Goal: Ask a question

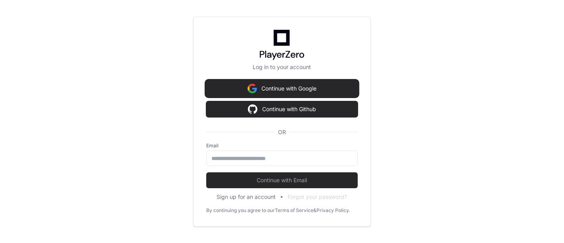
click at [254, 84] on img at bounding box center [252, 89] width 10 height 16
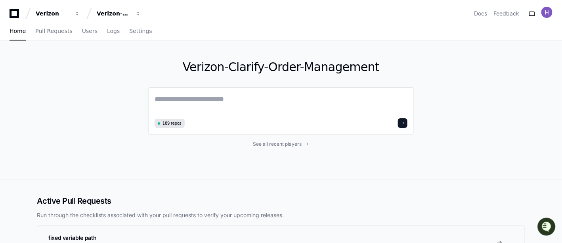
click at [211, 96] on textarea at bounding box center [281, 105] width 253 height 22
paste textarea "**********"
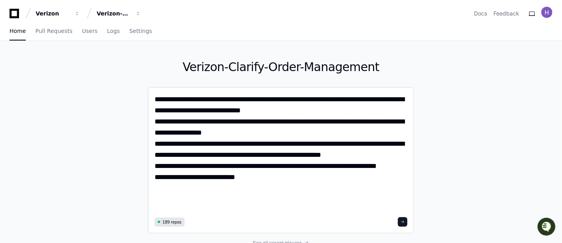
type textarea "**********"
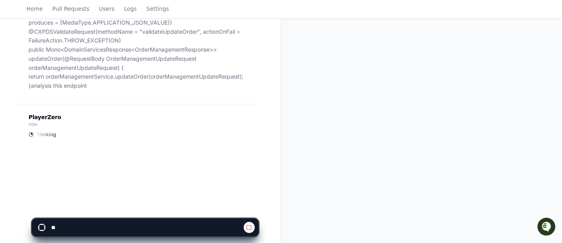
scroll to position [128, 0]
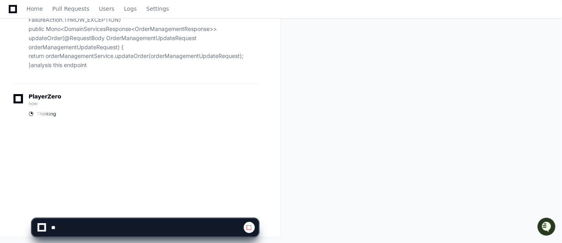
click at [144, 208] on app-app-chat-input at bounding box center [145, 221] width 227 height 32
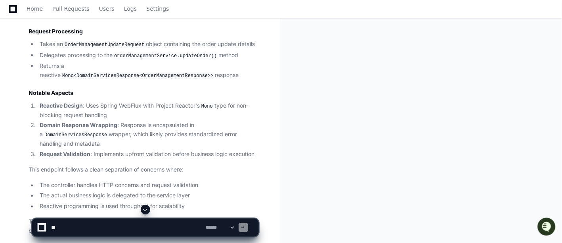
scroll to position [459, 0]
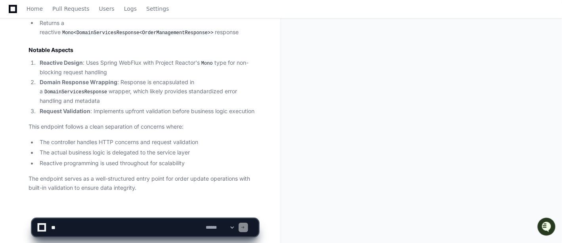
click at [166, 224] on textarea at bounding box center [127, 227] width 155 height 17
paste textarea "**********"
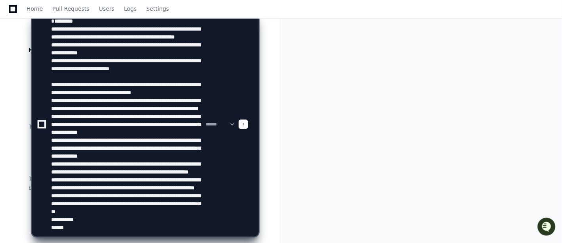
scroll to position [122, 0]
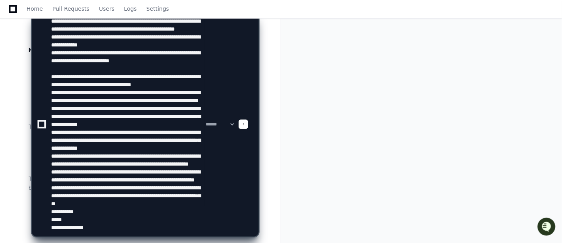
type textarea "**********"
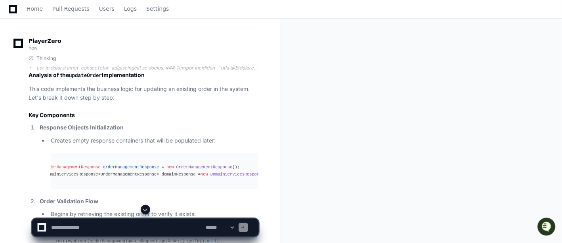
scroll to position [0, 0]
click at [157, 165] on span "orderManagementResponse" at bounding box center [142, 167] width 56 height 5
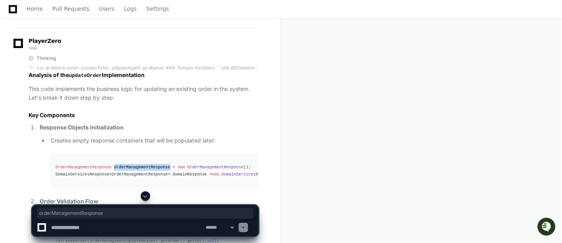
click at [157, 165] on span "orderManagementResponse" at bounding box center [142, 167] width 56 height 5
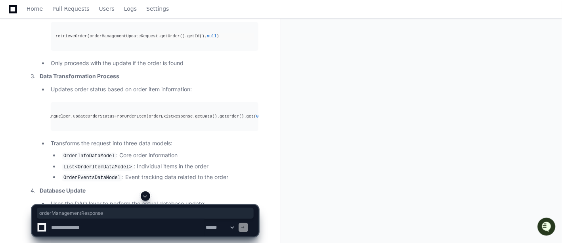
scroll to position [0, 103]
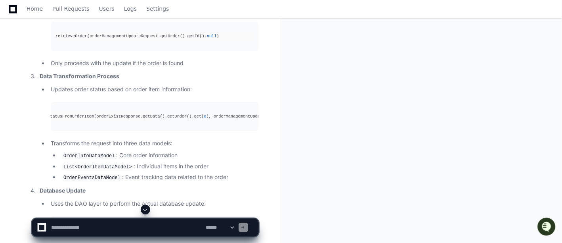
click at [111, 113] on div "orderDataModelMappingHelper.updateOrderStatusFromOrderItem(orderExistResponse.g…" at bounding box center [51, 116] width 198 height 7
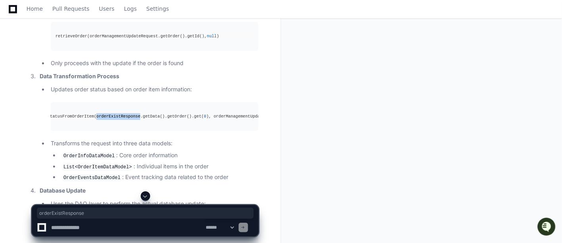
click at [111, 113] on div "orderDataModelMappingHelper.updateOrderStatusFromOrderItem(orderExistResponse.g…" at bounding box center [51, 116] width 198 height 7
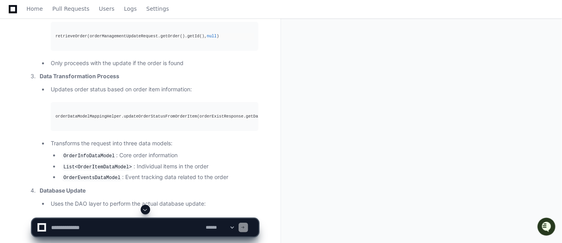
click at [84, 113] on div "orderDataModelMappingHelper.updateOrderStatusFromOrderItem(orderExistResponse.g…" at bounding box center [155, 116] width 198 height 7
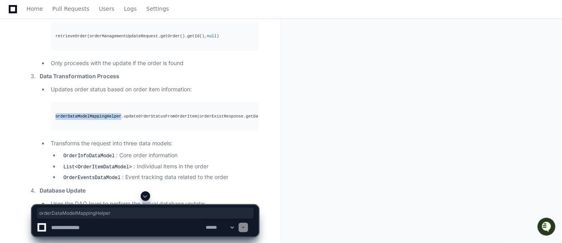
click at [84, 113] on div "orderDataModelMappingHelper.updateOrderStatusFromOrderItem(orderExistResponse.g…" at bounding box center [155, 116] width 198 height 7
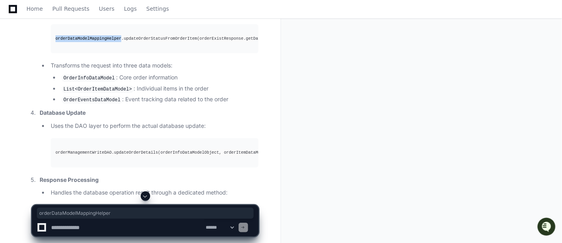
scroll to position [0, 33]
click at [155, 149] on div "orderManagementWriteDAO.updateOrderDetails(orderInfoDataModelObject, orderItemD…" at bounding box center [121, 152] width 198 height 7
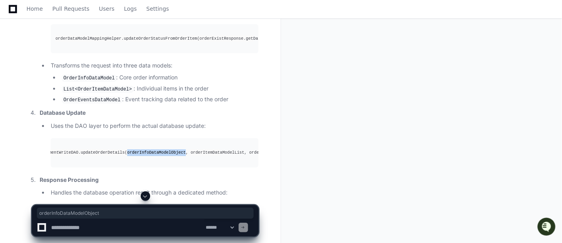
click at [155, 149] on div "orderManagementWriteDAO.updateOrderDetails(orderInfoDataModelObject, orderItemD…" at bounding box center [121, 152] width 198 height 7
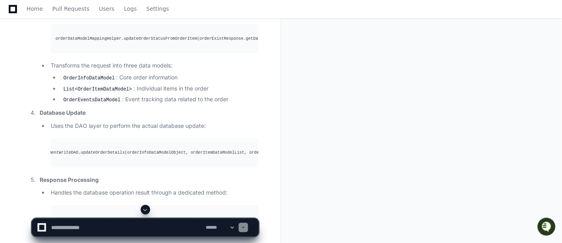
click at [198, 149] on div "orderManagementWriteDAO.updateOrderDetails(orderInfoDataModelObject, orderItemD…" at bounding box center [121, 152] width 198 height 7
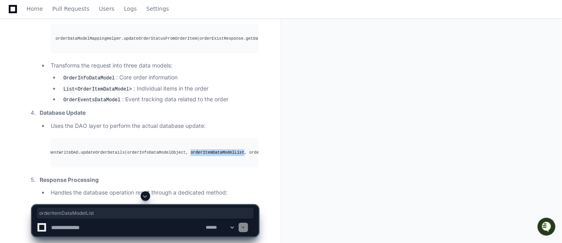
click at [198, 149] on div "orderManagementWriteDAO.updateOrderDetails(orderInfoDataModelObject, orderItemD…" at bounding box center [121, 152] width 198 height 7
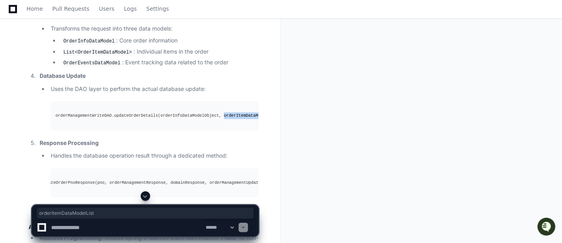
scroll to position [0, 0]
click at [97, 179] on div "handleUpdateOrderPnoResponse(pno, orderManagementResponse, domainResponse, orde…" at bounding box center [155, 182] width 198 height 7
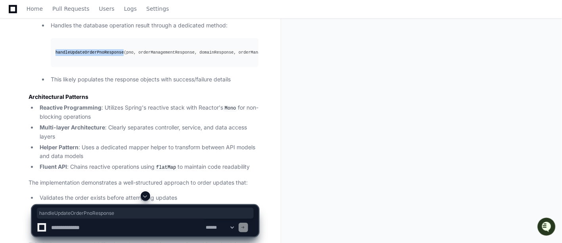
scroll to position [1297, 0]
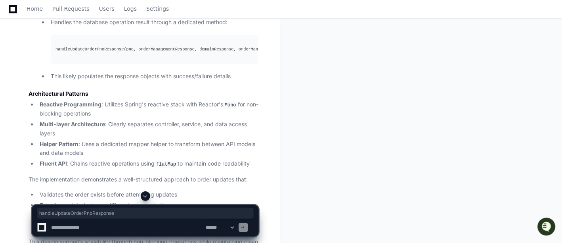
click at [109, 224] on textarea at bounding box center [127, 227] width 155 height 17
paste textarea "**********"
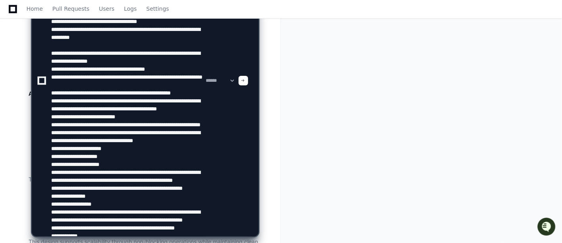
scroll to position [177, 0]
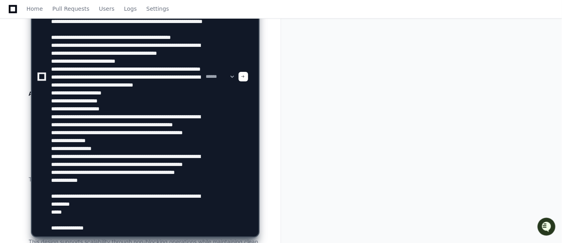
type textarea "**********"
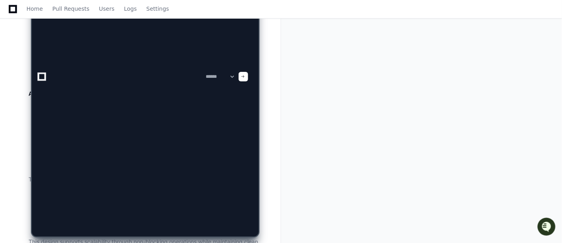
scroll to position [0, 0]
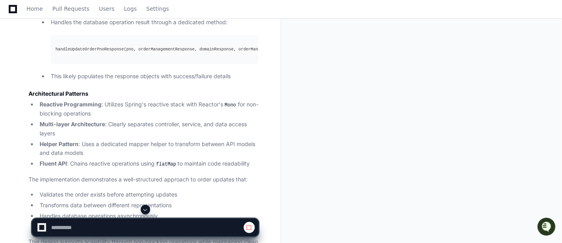
click at [145, 208] on span at bounding box center [145, 209] width 6 height 6
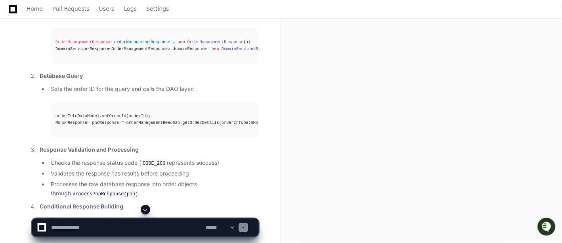
scroll to position [2055, 0]
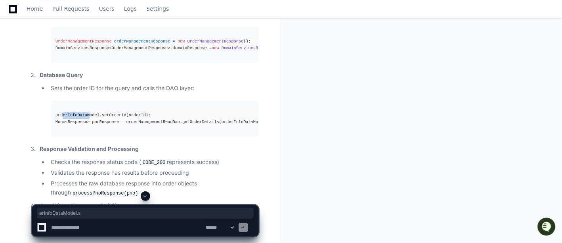
drag, startPoint x: 63, startPoint y: 106, endPoint x: 86, endPoint y: 107, distance: 23.4
click at [86, 112] on div "orderInfoDataModel.setOrderId(orderId); Mono<Response> pnoResponse = orderManag…" at bounding box center [155, 118] width 198 height 13
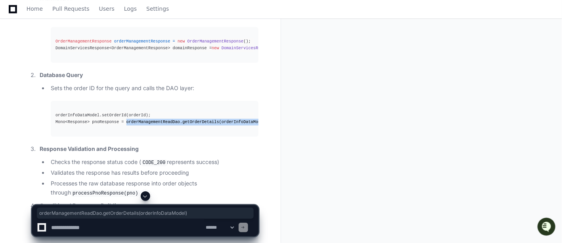
drag, startPoint x: 121, startPoint y: 113, endPoint x: 251, endPoint y: 111, distance: 129.7
click at [251, 112] on div "orderInfoDataModel.setOrderId(orderId); Mono<Response> pnoResponse = orderManag…" at bounding box center [155, 118] width 198 height 13
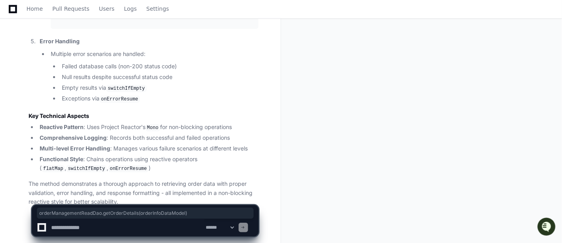
scroll to position [2376, 0]
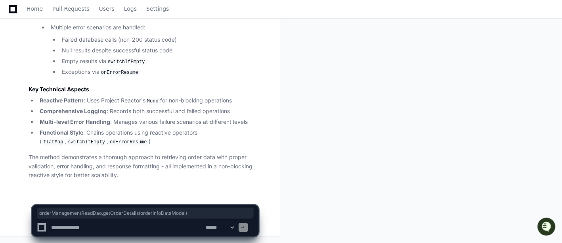
click at [155, 225] on textarea at bounding box center [127, 227] width 155 height 17
paste textarea "**********"
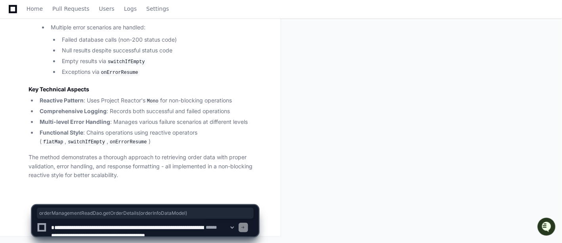
scroll to position [217, 0]
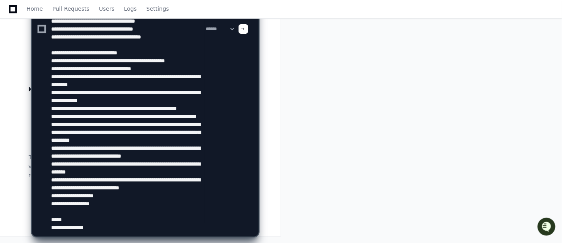
type textarea "**********"
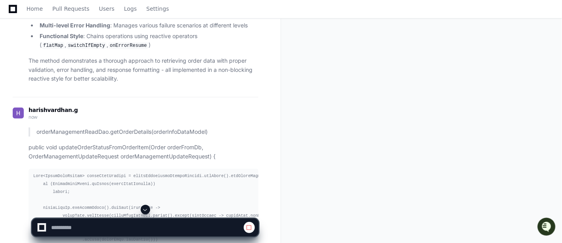
scroll to position [2477, 0]
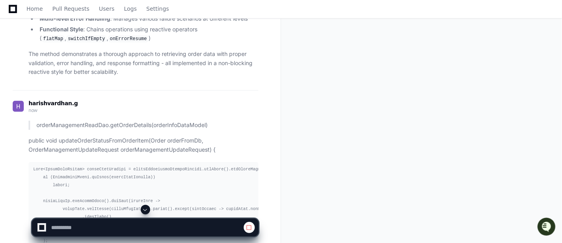
click at [147, 209] on span at bounding box center [145, 209] width 6 height 6
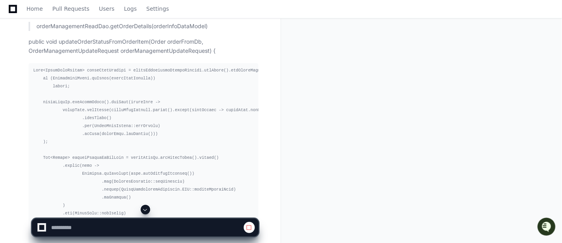
scroll to position [2580, 0]
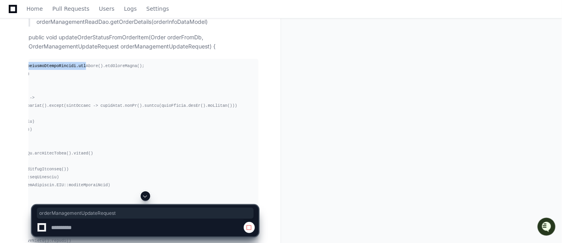
scroll to position [0, 0]
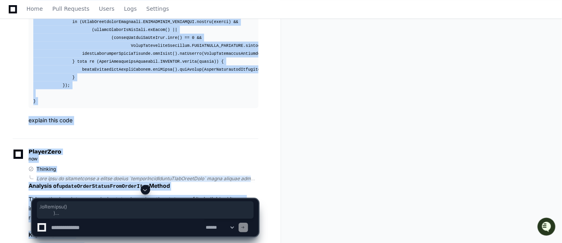
scroll to position [2559, 0]
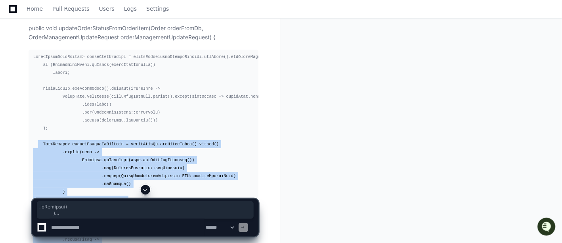
drag, startPoint x: 92, startPoint y: 178, endPoint x: 294, endPoint y: -54, distance: 308.0
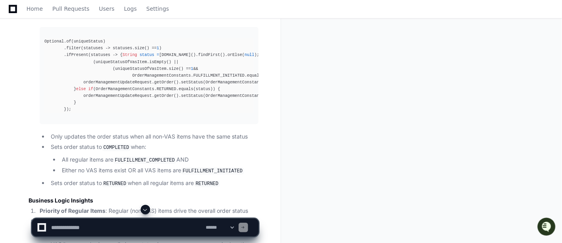
scroll to position [3587, 0]
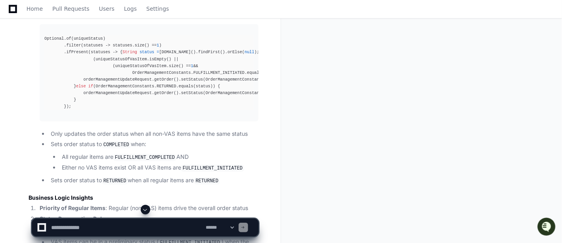
click at [148, 206] on button at bounding box center [146, 210] width 10 height 10
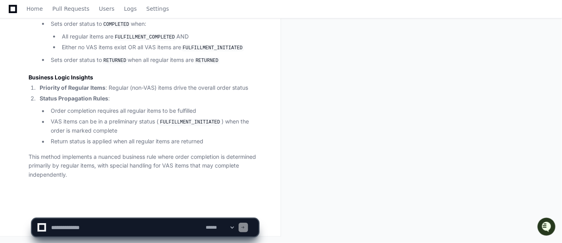
click at [107, 171] on p "This method implements a nuanced business rule where order completion is determ…" at bounding box center [144, 166] width 230 height 27
